Goal: Task Accomplishment & Management: Manage account settings

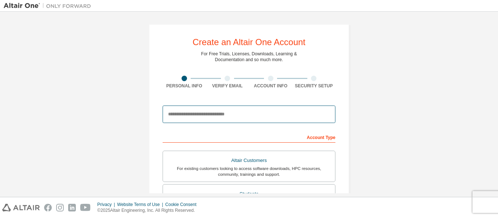
click at [238, 117] on input "email" at bounding box center [249, 115] width 173 height 18
type input "**********"
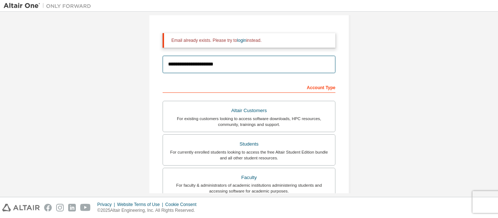
scroll to position [109, 0]
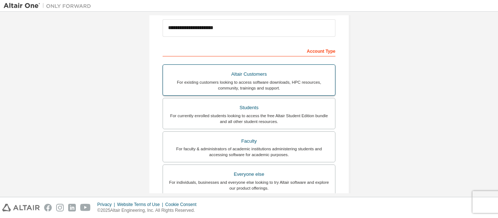
click at [234, 78] on div "Altair Customers" at bounding box center [248, 74] width 163 height 10
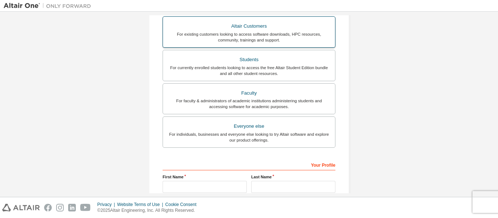
scroll to position [219, 0]
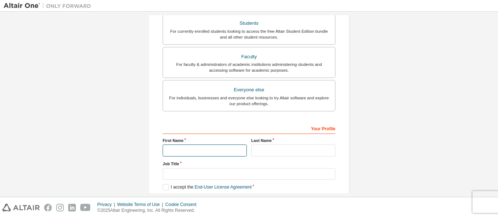
click at [183, 150] on input "text" at bounding box center [205, 151] width 84 height 12
type input "*****"
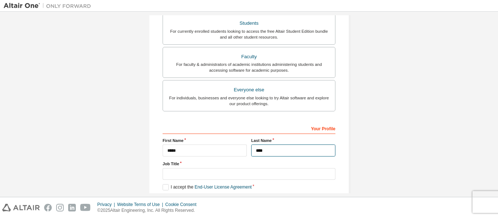
type input "****"
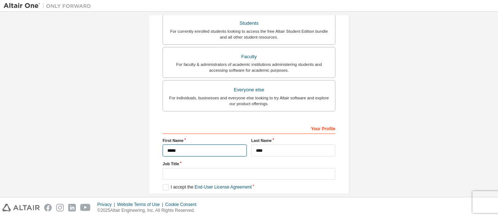
click at [178, 147] on input "*****" at bounding box center [205, 151] width 84 height 12
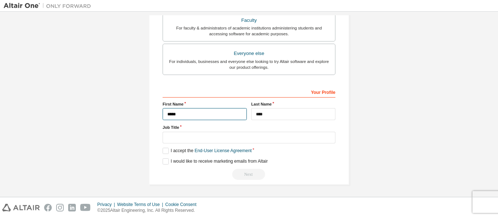
scroll to position [256, 0]
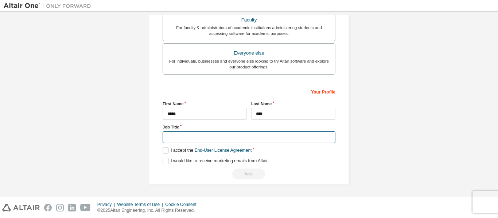
click at [187, 133] on input "text" at bounding box center [249, 138] width 173 height 12
type input "**********"
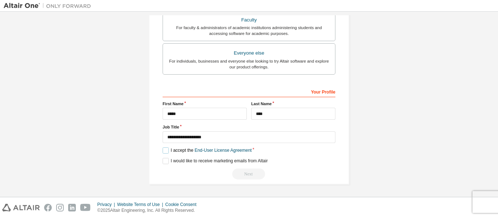
click at [163, 151] on label "I accept the End-User License Agreement" at bounding box center [207, 151] width 89 height 6
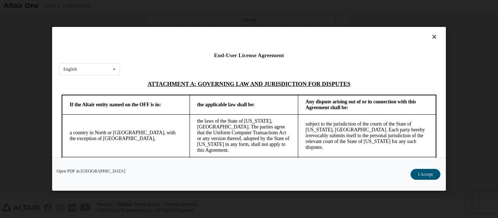
scroll to position [1988, 0]
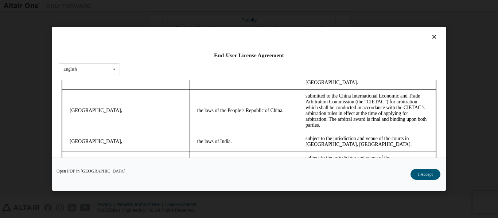
drag, startPoint x: 433, startPoint y: 91, endPoint x: 485, endPoint y: 251, distance: 167.9
click at [421, 174] on button "I Accept" at bounding box center [426, 175] width 30 height 11
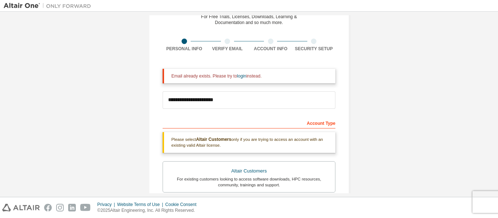
scroll to position [1, 0]
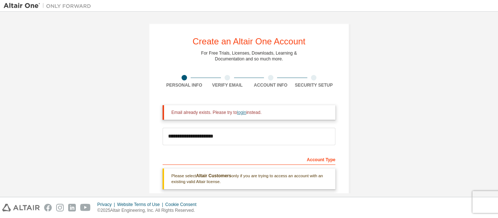
click at [240, 114] on link "login" at bounding box center [241, 112] width 9 height 5
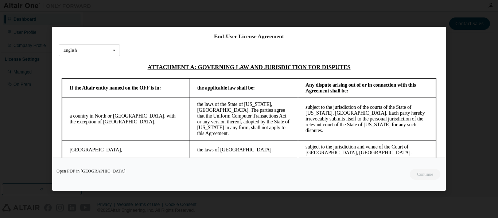
scroll to position [1988, 0]
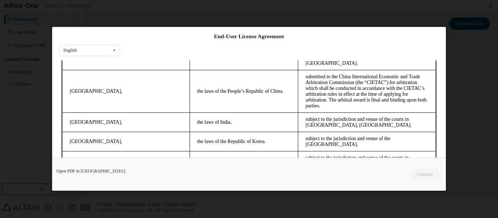
click at [423, 176] on div "Open PDF in [GEOGRAPHIC_DATA] Continue" at bounding box center [249, 174] width 394 height 33
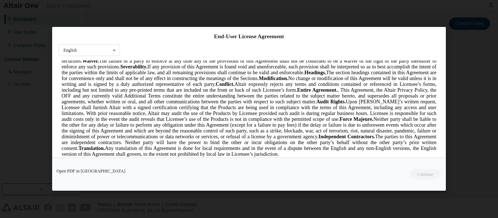
scroll to position [1587, 0]
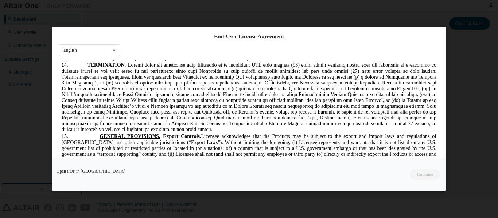
click at [472, 103] on div "End-User License Agreement English English Chinese French German Japanese Korea…" at bounding box center [249, 109] width 498 height 218
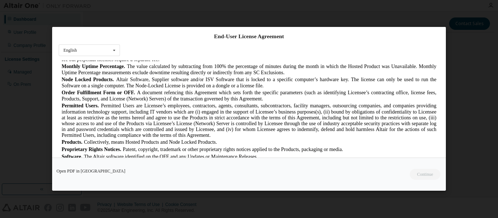
scroll to position [128, 0]
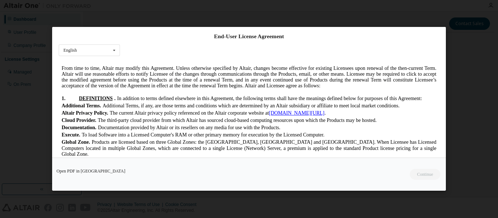
drag, startPoint x: 443, startPoint y: 71, endPoint x: 443, endPoint y: 133, distance: 62.4
click at [443, 133] on div "End-User License Agreement English English Chinese French German Japanese Korea…" at bounding box center [249, 92] width 394 height 131
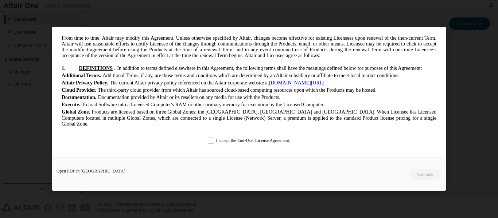
click at [210, 140] on label "I accept the End-User License Agreement." at bounding box center [249, 141] width 82 height 6
click at [420, 175] on button "Continue" at bounding box center [424, 175] width 31 height 11
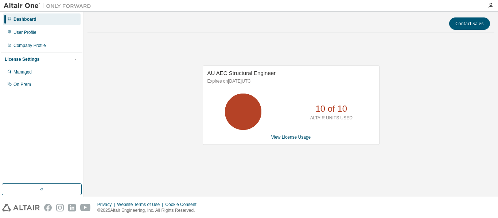
click at [27, 20] on div "Dashboard" at bounding box center [24, 19] width 23 height 6
click at [20, 72] on div "Managed" at bounding box center [22, 72] width 18 height 6
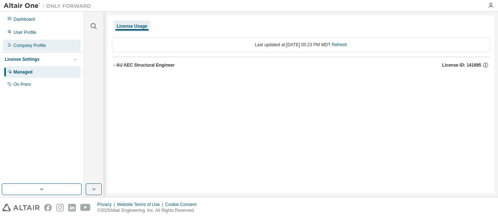
click at [36, 44] on div "Company Profile" at bounding box center [29, 46] width 32 height 6
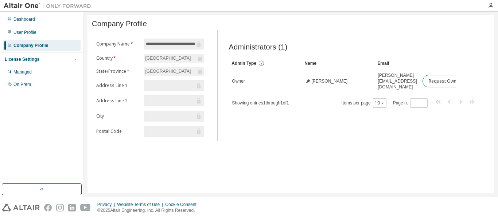
click at [251, 142] on div "Administrators (1) Clear Load Save Save As Field Operator Value Select filter S…" at bounding box center [354, 87] width 268 height 107
click at [21, 85] on div "On Prem" at bounding box center [22, 85] width 18 height 6
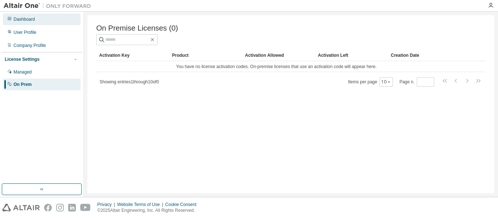
click at [24, 19] on div "Dashboard" at bounding box center [24, 19] width 22 height 6
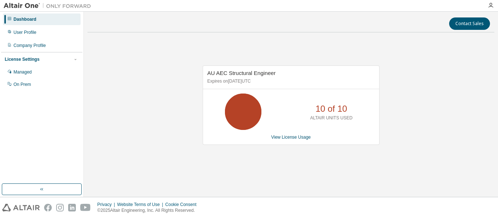
click at [251, 118] on icon at bounding box center [243, 112] width 18 height 18
click at [283, 139] on link "View License Usage" at bounding box center [291, 137] width 40 height 5
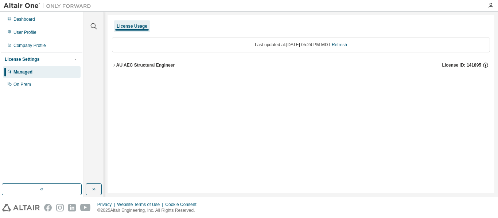
click at [486, 66] on icon "button" at bounding box center [486, 65] width 7 height 7
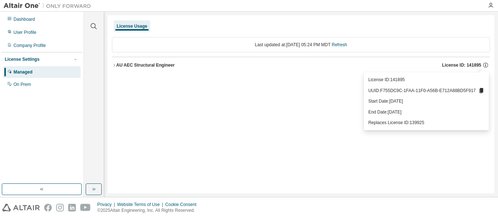
click at [332, 108] on div "License Usage Last updated at: [DATE] 05:24 PM MDT Refresh AU AEC Structural En…" at bounding box center [301, 104] width 387 height 178
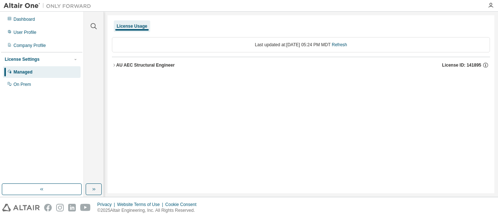
click at [72, 4] on img at bounding box center [49, 5] width 91 height 7
click at [128, 28] on div "License Usage" at bounding box center [132, 26] width 31 height 6
click at [94, 192] on icon "button" at bounding box center [94, 190] width 6 height 6
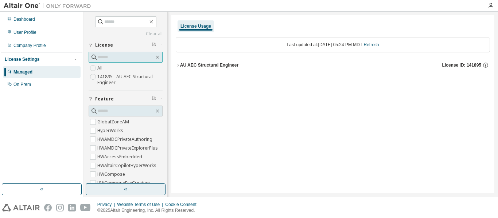
click at [112, 55] on input "text" at bounding box center [126, 57] width 57 height 7
click at [111, 59] on input "text" at bounding box center [126, 57] width 57 height 7
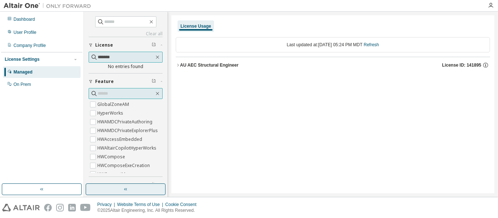
type input "*******"
click at [100, 95] on input "text" at bounding box center [126, 93] width 57 height 7
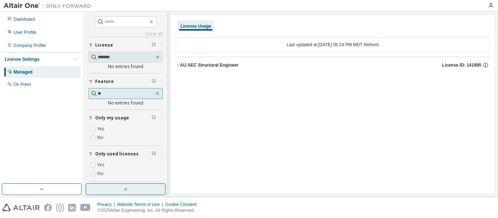
type input "*"
